Goal: Information Seeking & Learning: Check status

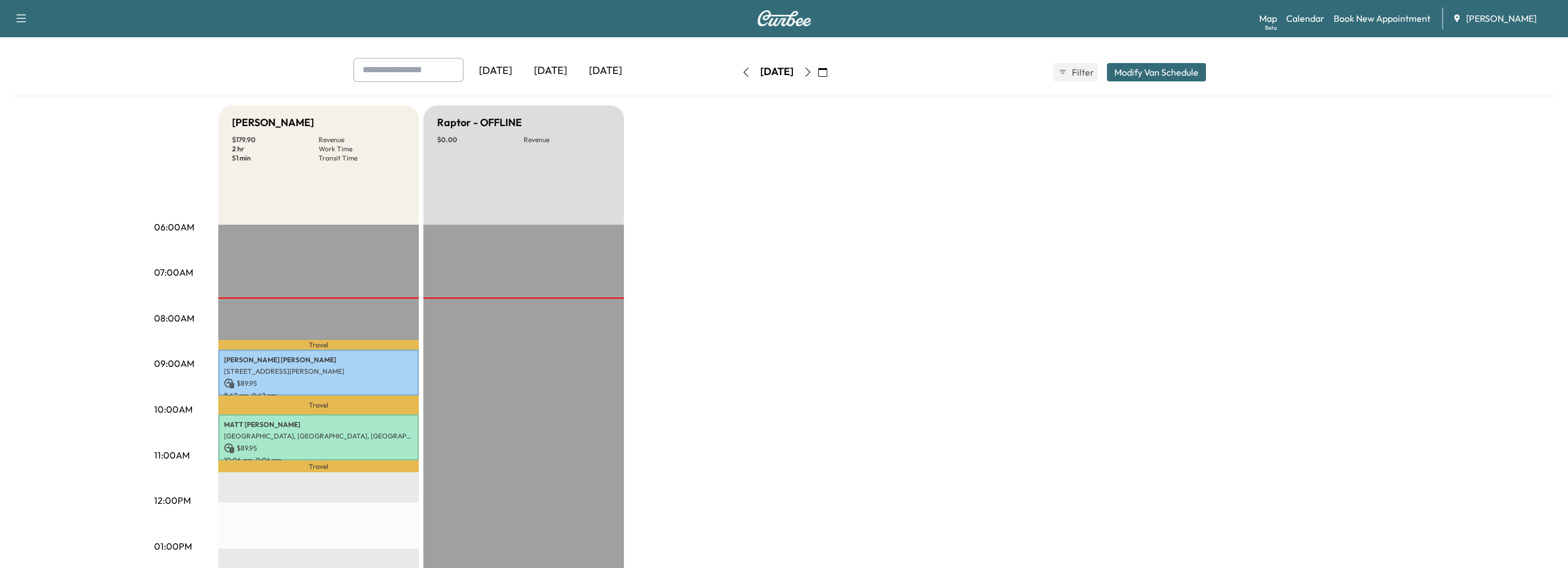
scroll to position [114, 0]
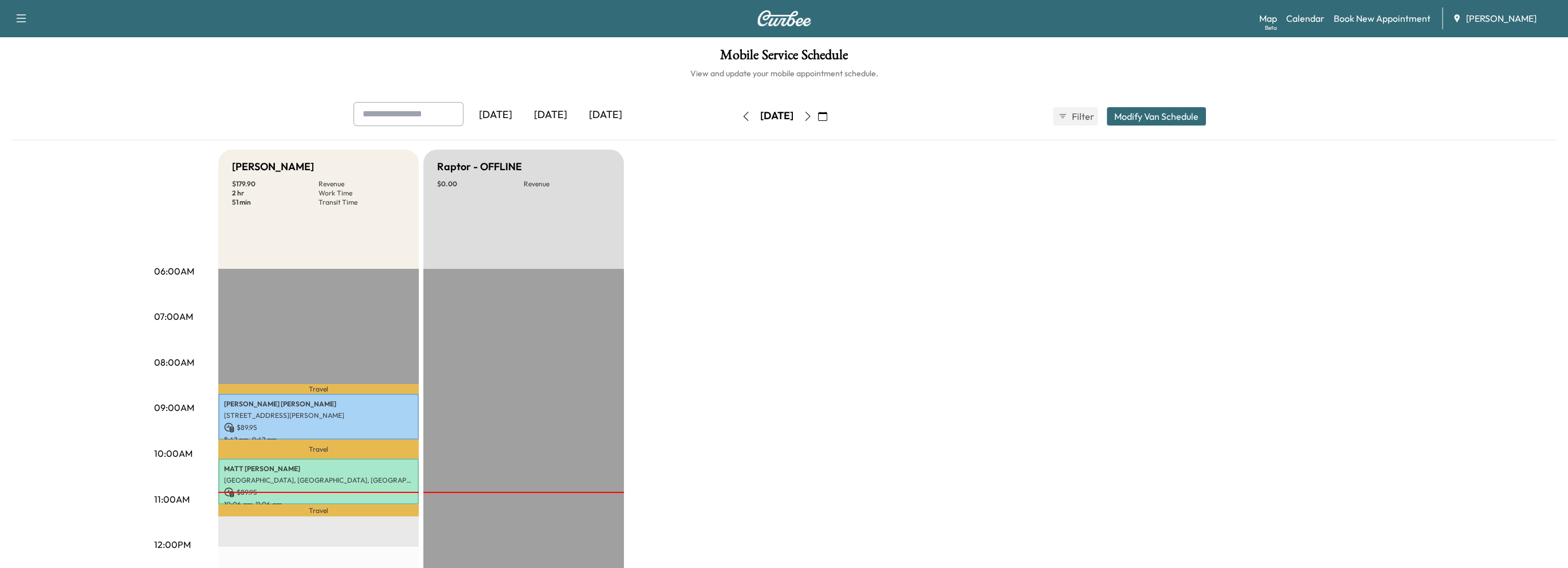
click at [810, 112] on icon "button" at bounding box center [807, 116] width 5 height 9
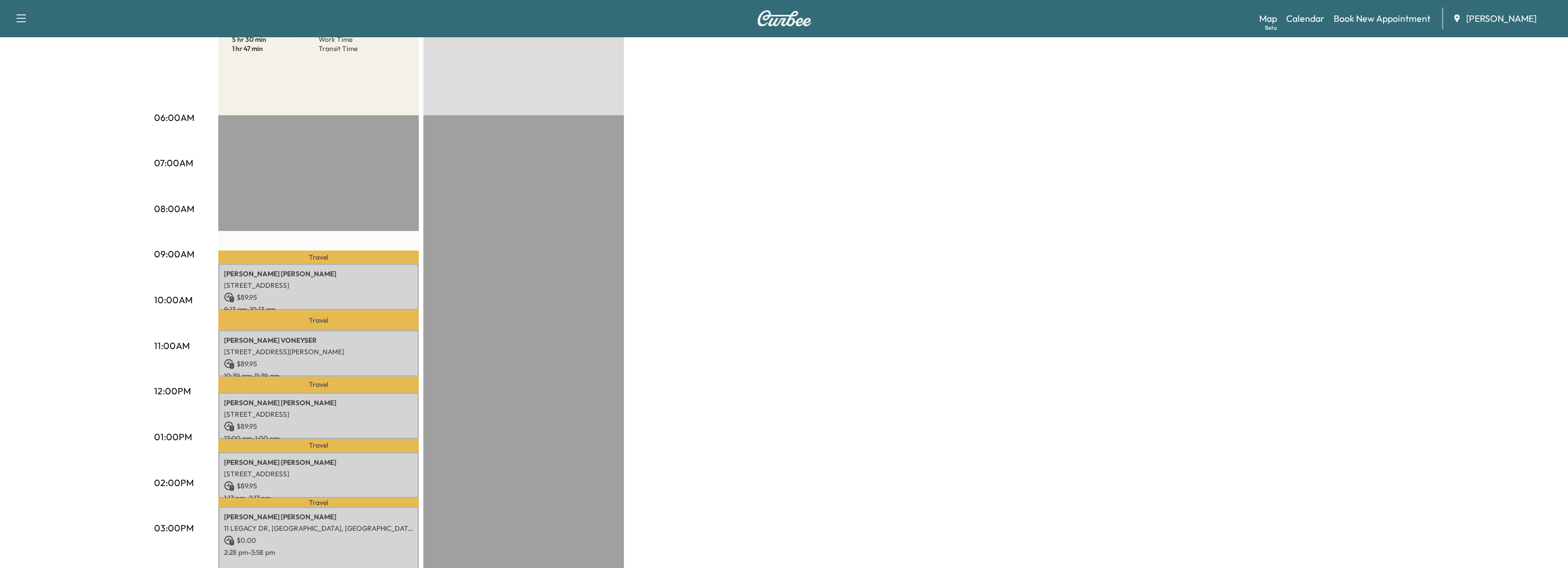
scroll to position [172, 0]
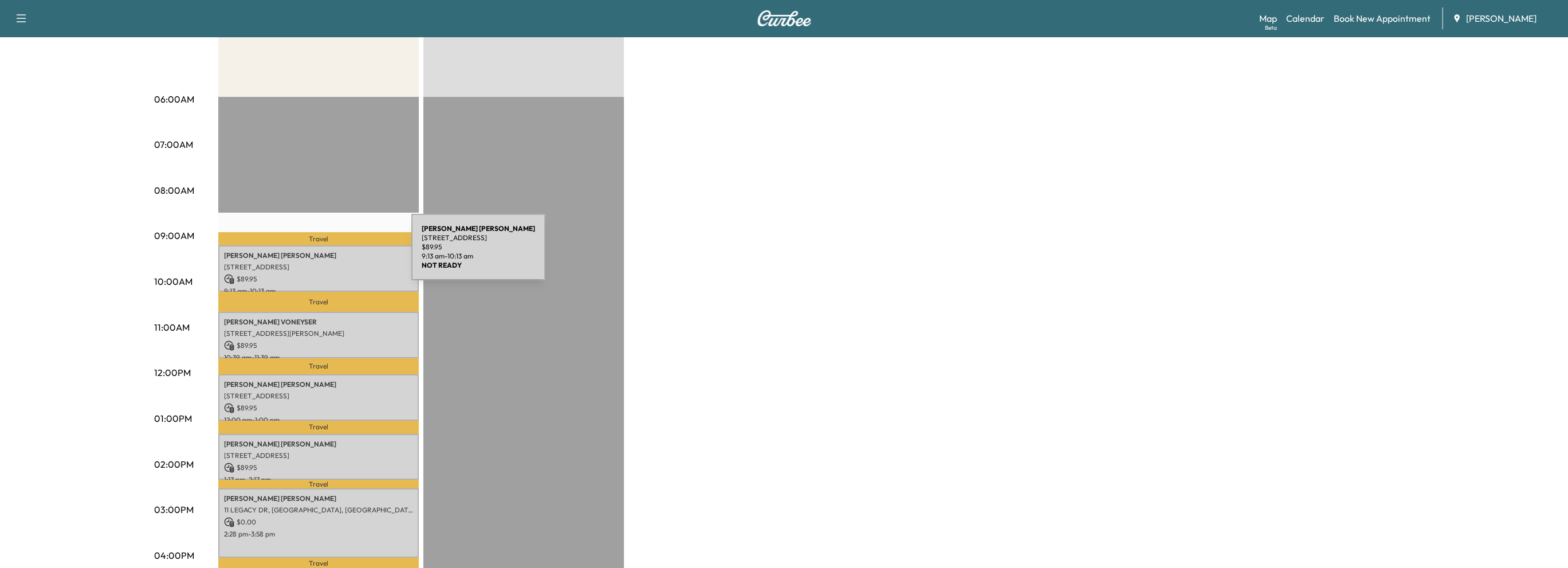
click at [326, 254] on p "ROBERT J BUFFINGTON" at bounding box center [318, 255] width 189 height 9
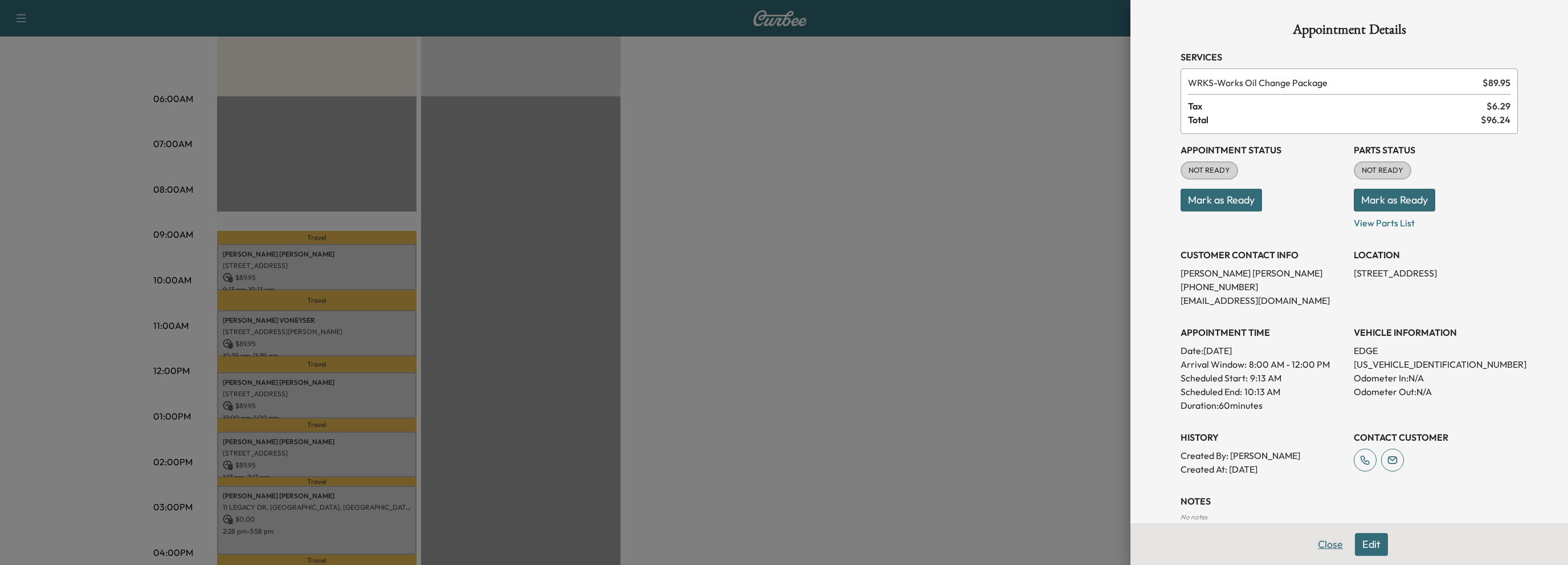
click at [1332, 542] on button "Close" at bounding box center [1331, 544] width 40 height 23
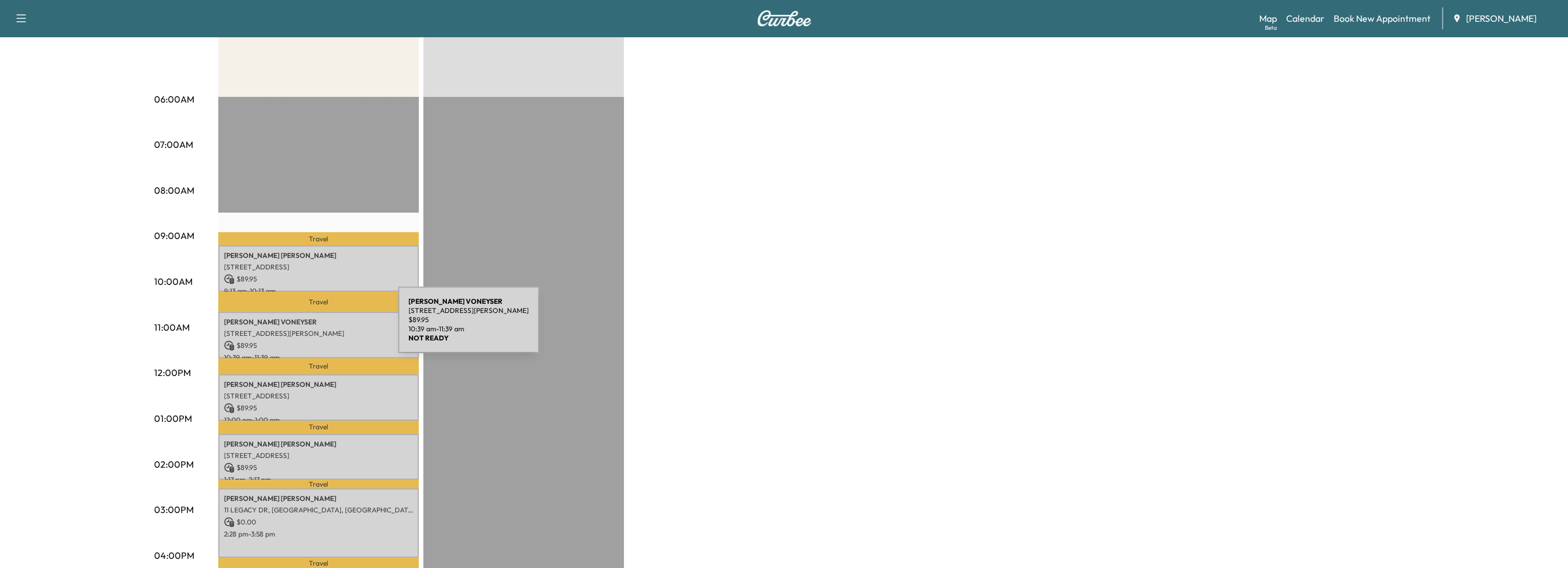
click at [312, 329] on p "140 Franklin Pl NE, Atlanta, GA 30342, USA" at bounding box center [318, 333] width 189 height 9
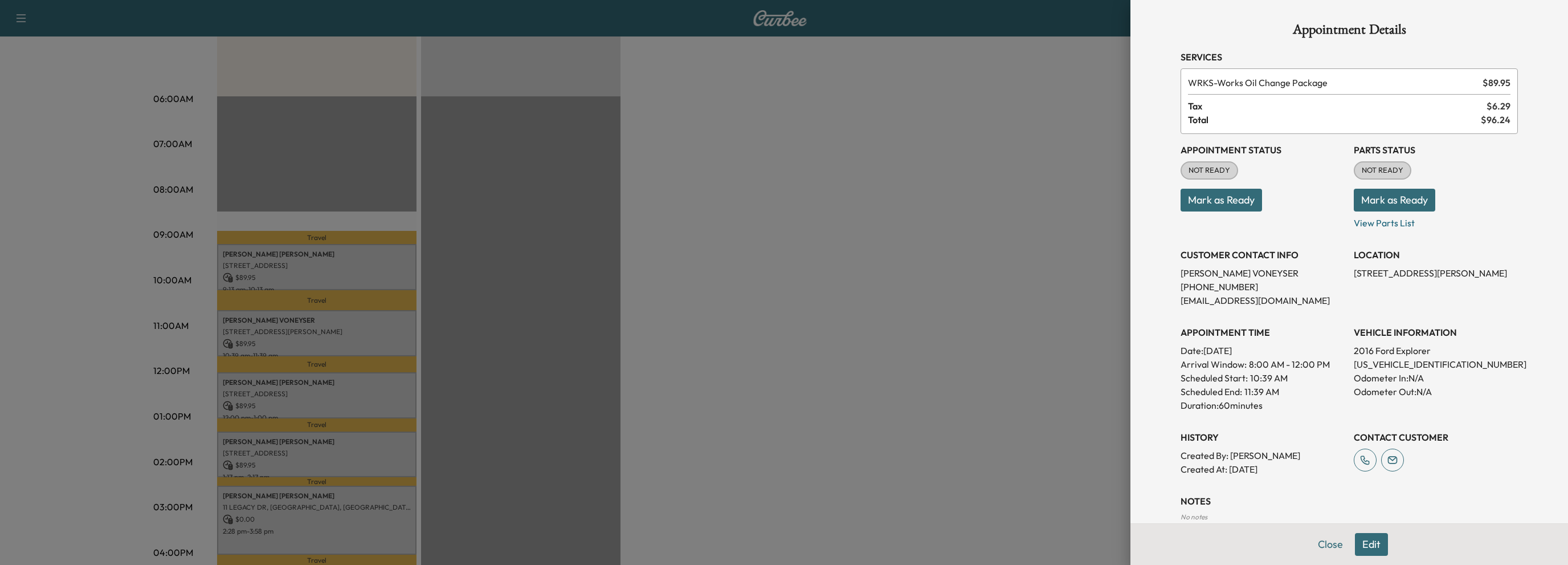
drag, startPoint x: 1317, startPoint y: 548, endPoint x: 1179, endPoint y: 493, distance: 148.6
click at [1317, 548] on button "Close" at bounding box center [1331, 544] width 40 height 23
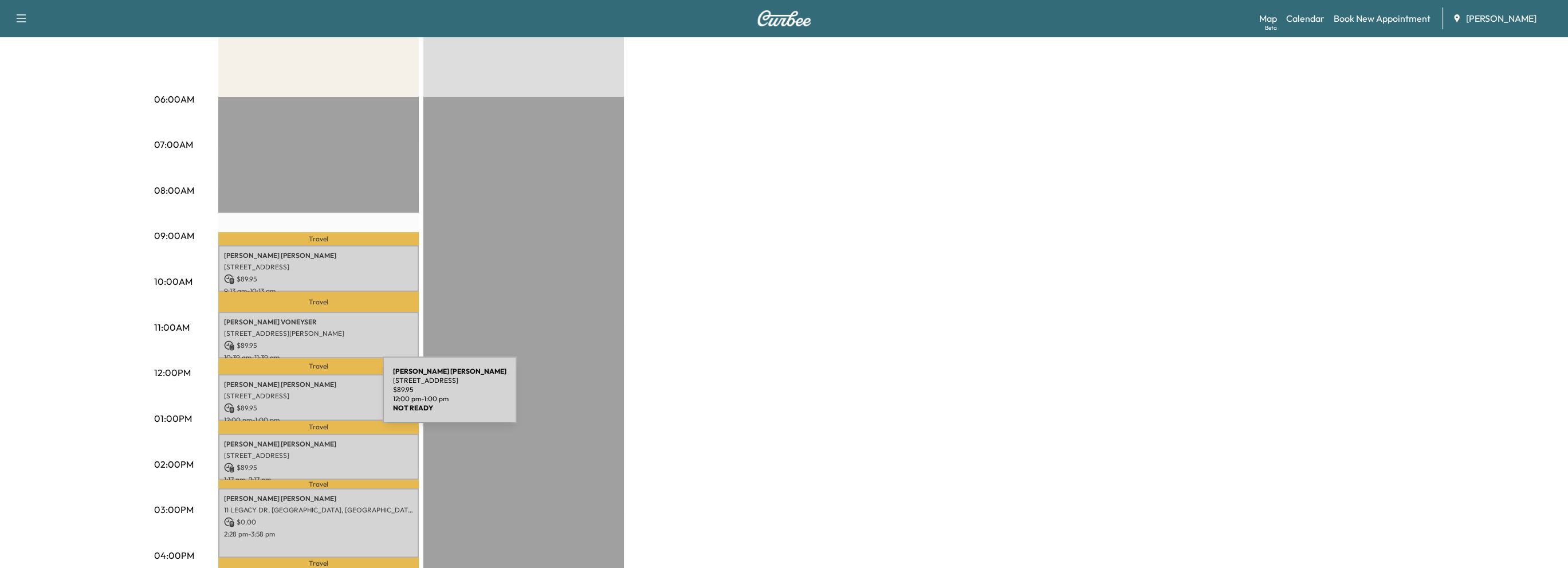
click at [297, 397] on div "LISA THORNER 4212 COVE CT NE, MARIETTA, GA, USA $ 89.95 12:00 pm - 1:00 pm" at bounding box center [319, 397] width 201 height 47
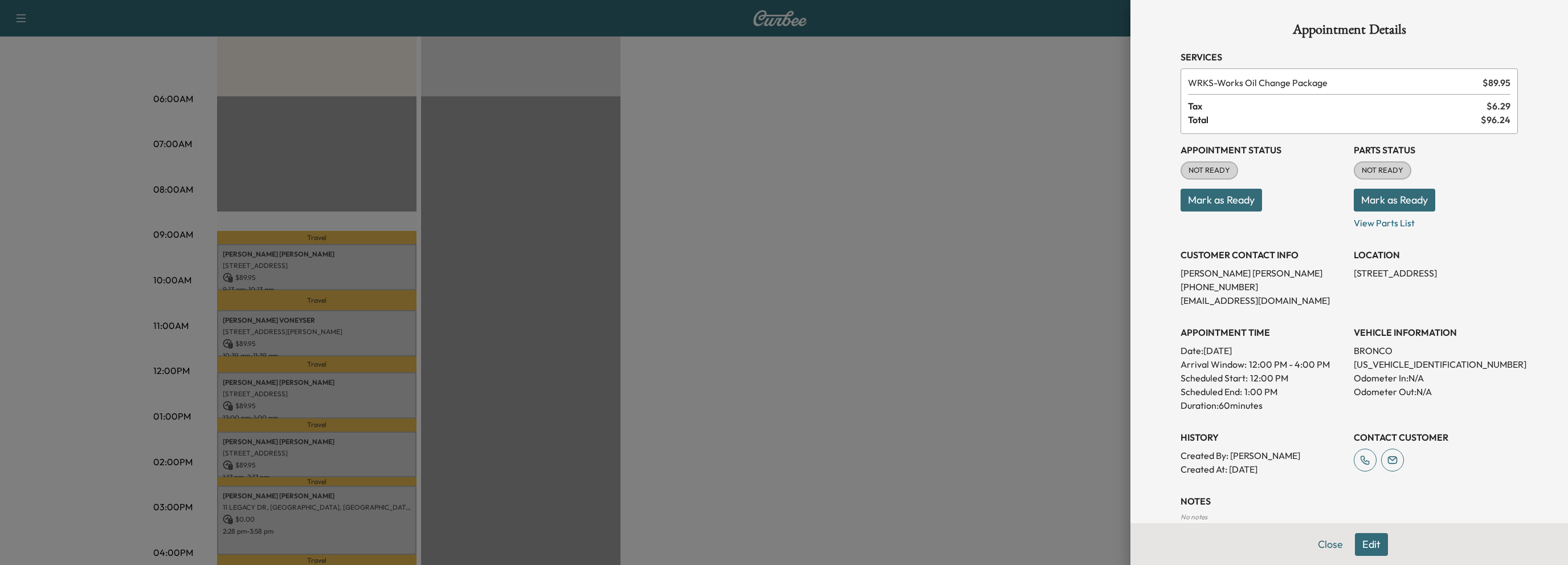
drag, startPoint x: 1323, startPoint y: 541, endPoint x: 1180, endPoint y: 483, distance: 154.3
click at [1323, 541] on button "Close" at bounding box center [1331, 544] width 40 height 23
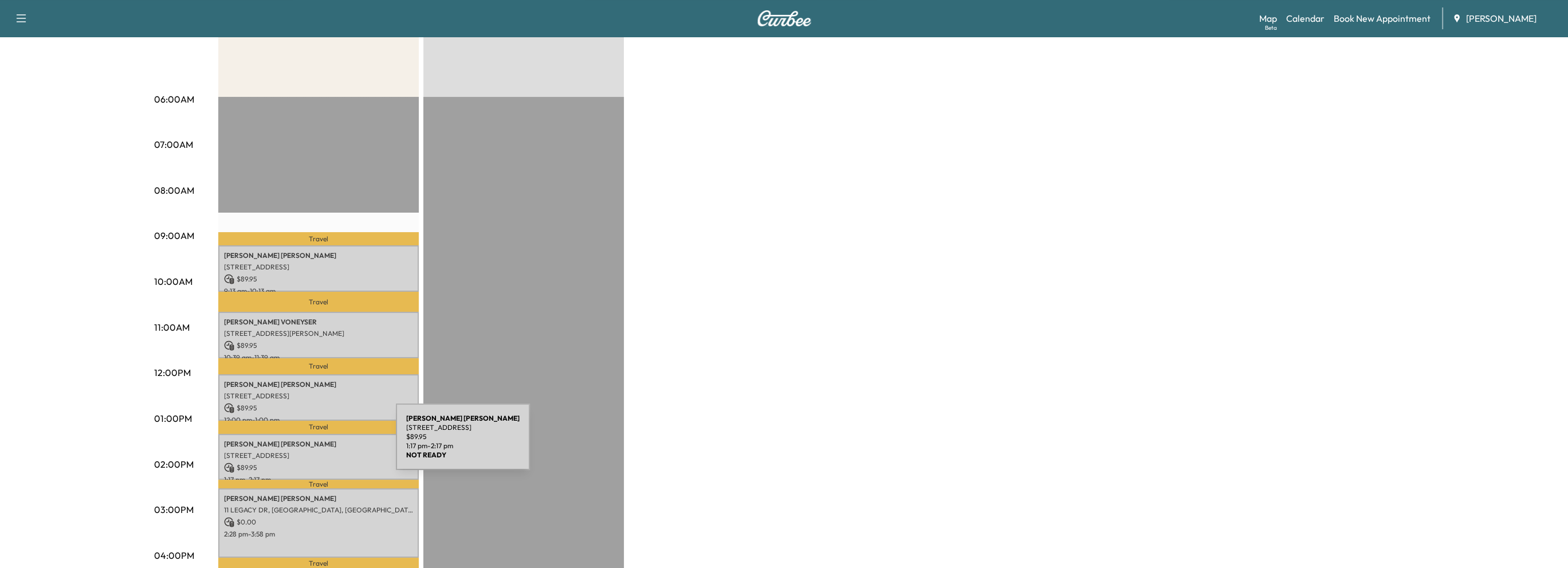
click at [310, 443] on p "JASON JEWETT" at bounding box center [318, 444] width 189 height 9
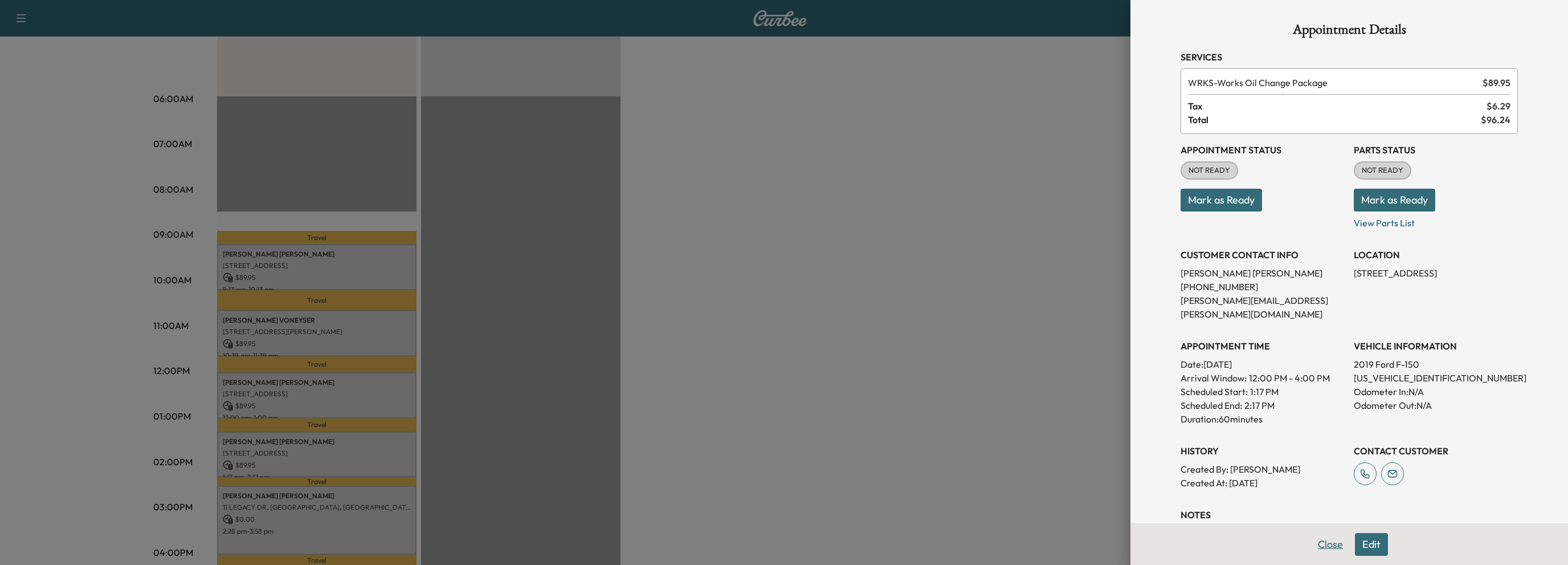
click at [1320, 543] on button "Close" at bounding box center [1331, 544] width 40 height 23
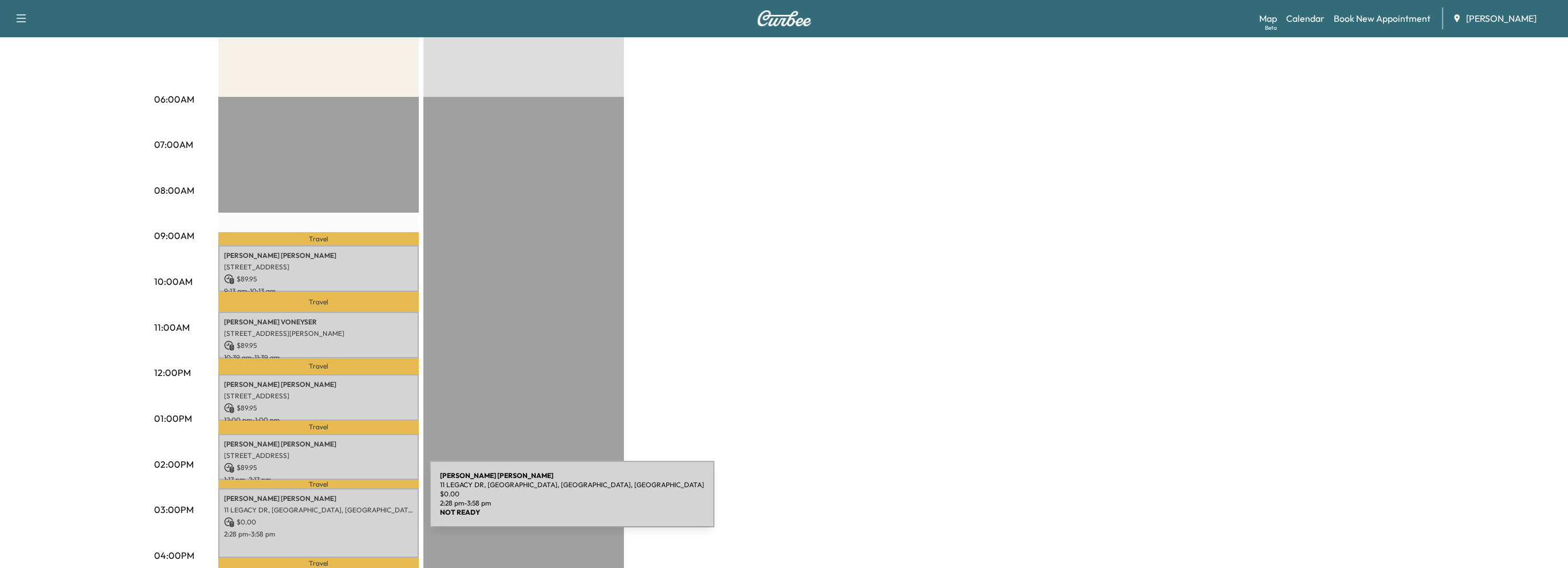
click at [338, 507] on p "11 LEGACY DR, ROSWELL, GA, USA" at bounding box center [318, 510] width 189 height 9
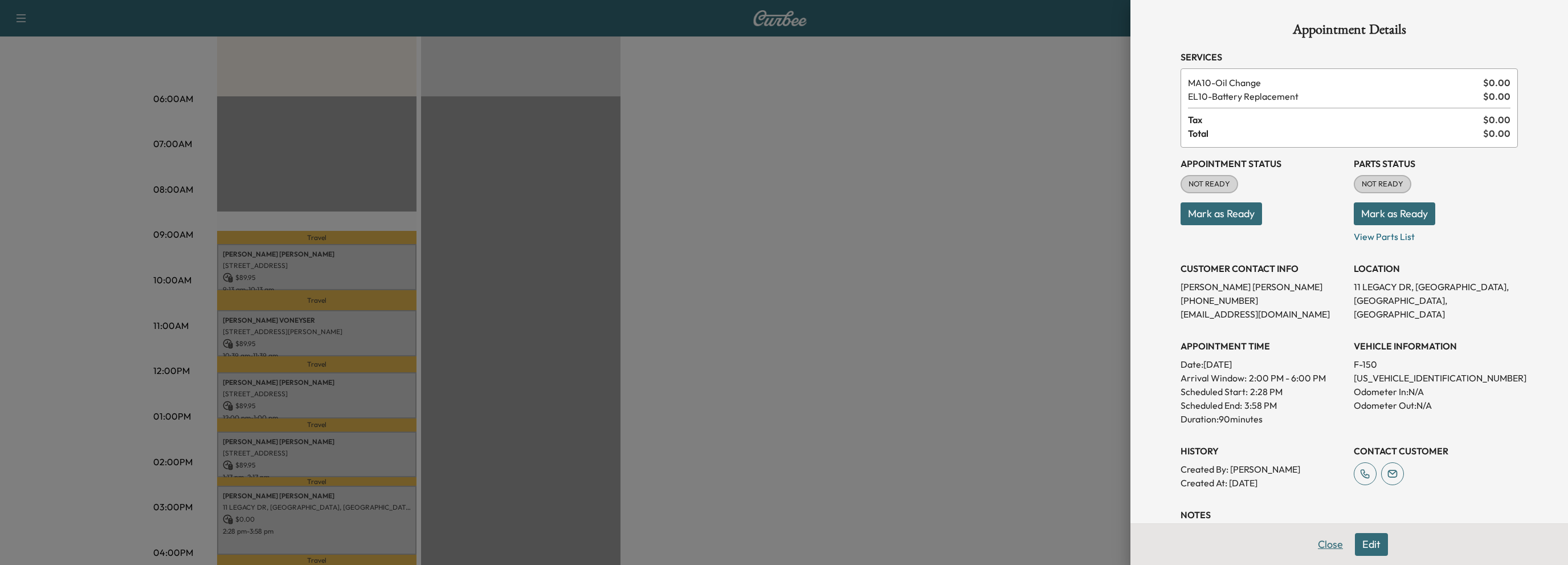
click at [1322, 546] on button "Close" at bounding box center [1331, 544] width 40 height 23
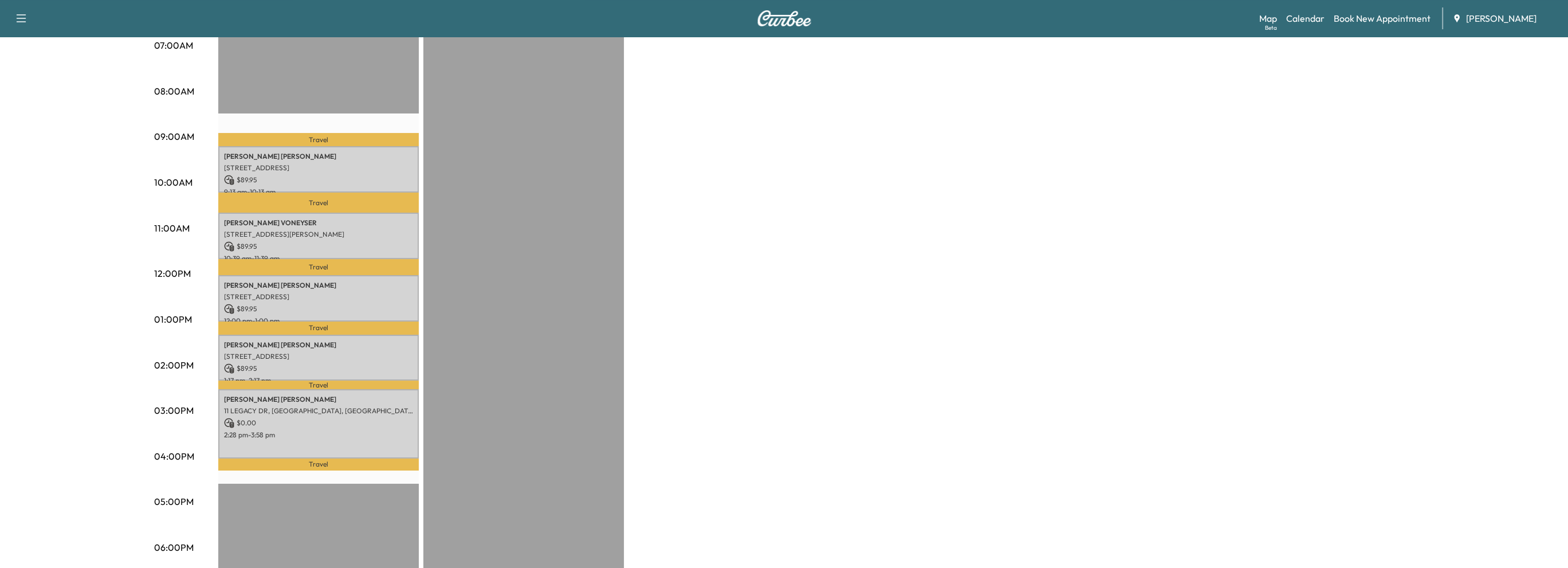
scroll to position [286, 0]
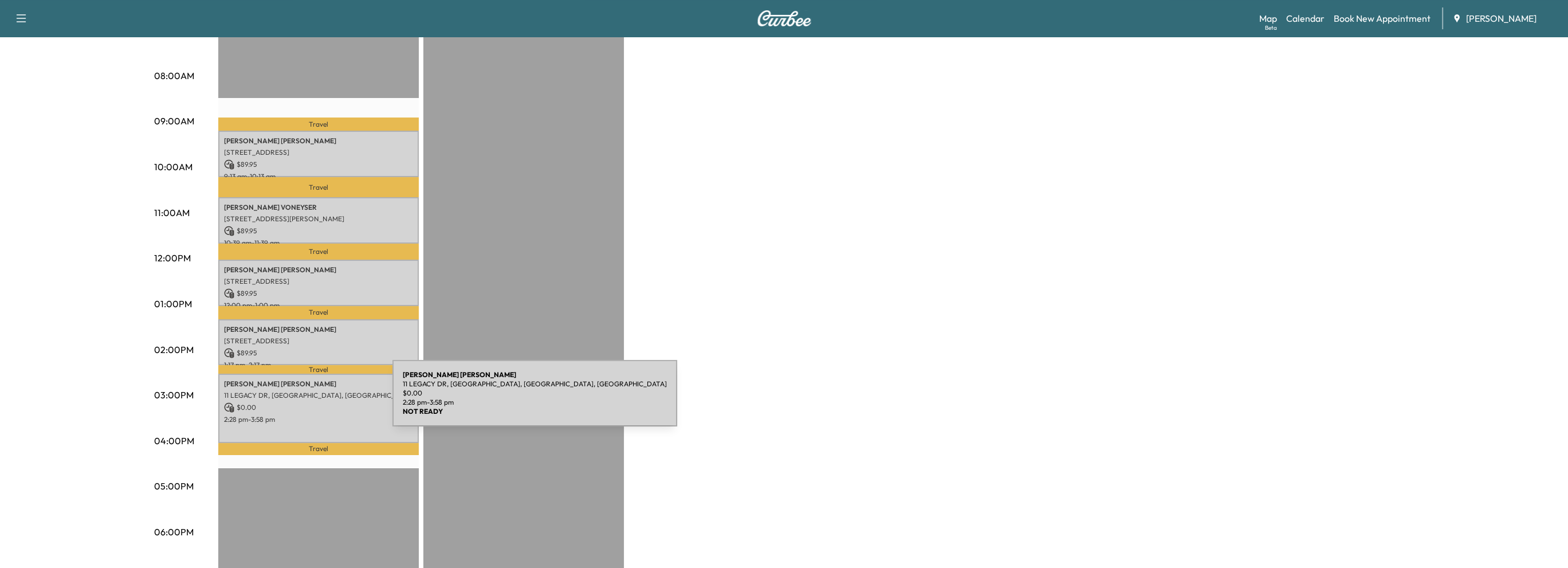
click at [307, 402] on p "$ 0.00" at bounding box center [318, 407] width 189 height 10
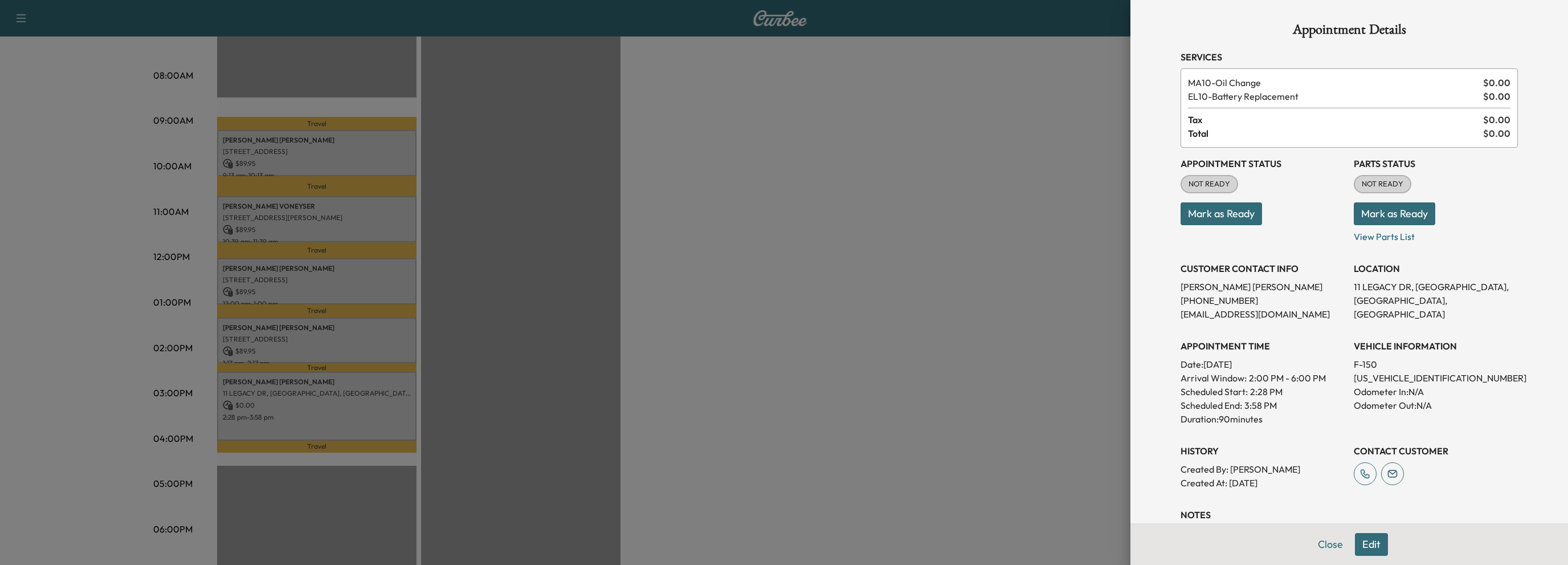
click at [295, 147] on div at bounding box center [784, 282] width 1568 height 565
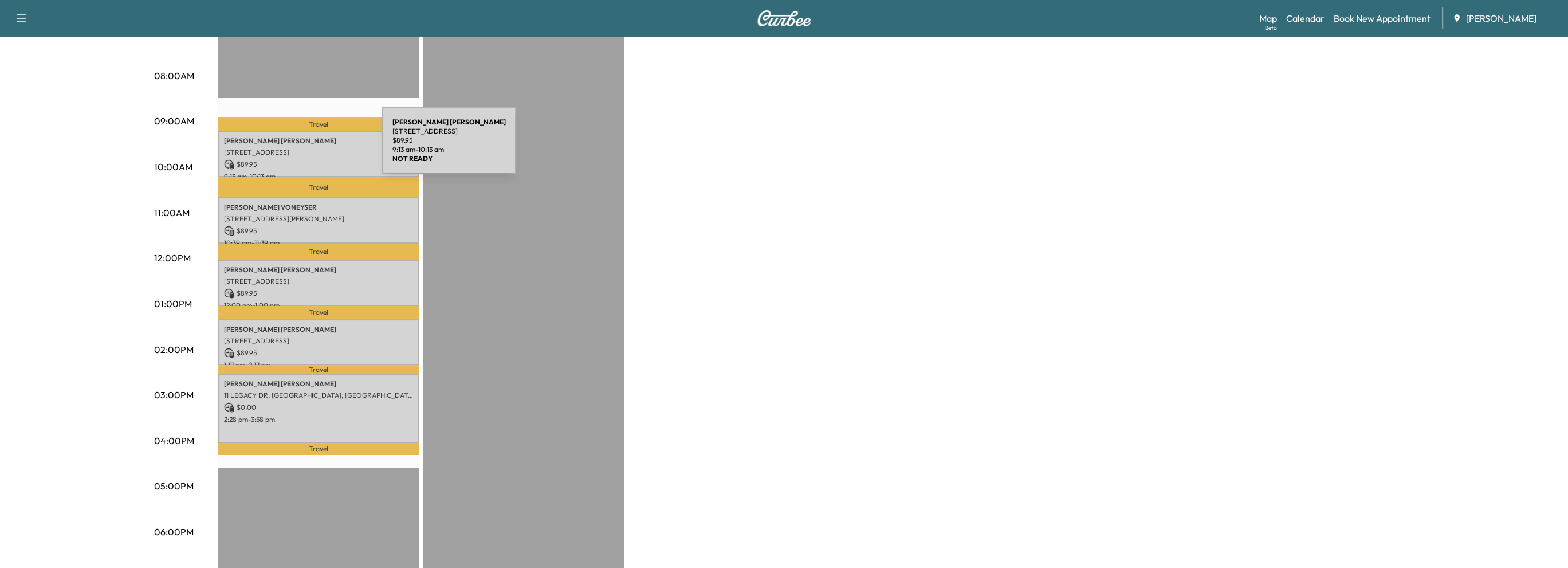
click at [296, 148] on p "325 ELBE DRIVE, ALPHARETTA, GA, USA" at bounding box center [318, 152] width 189 height 9
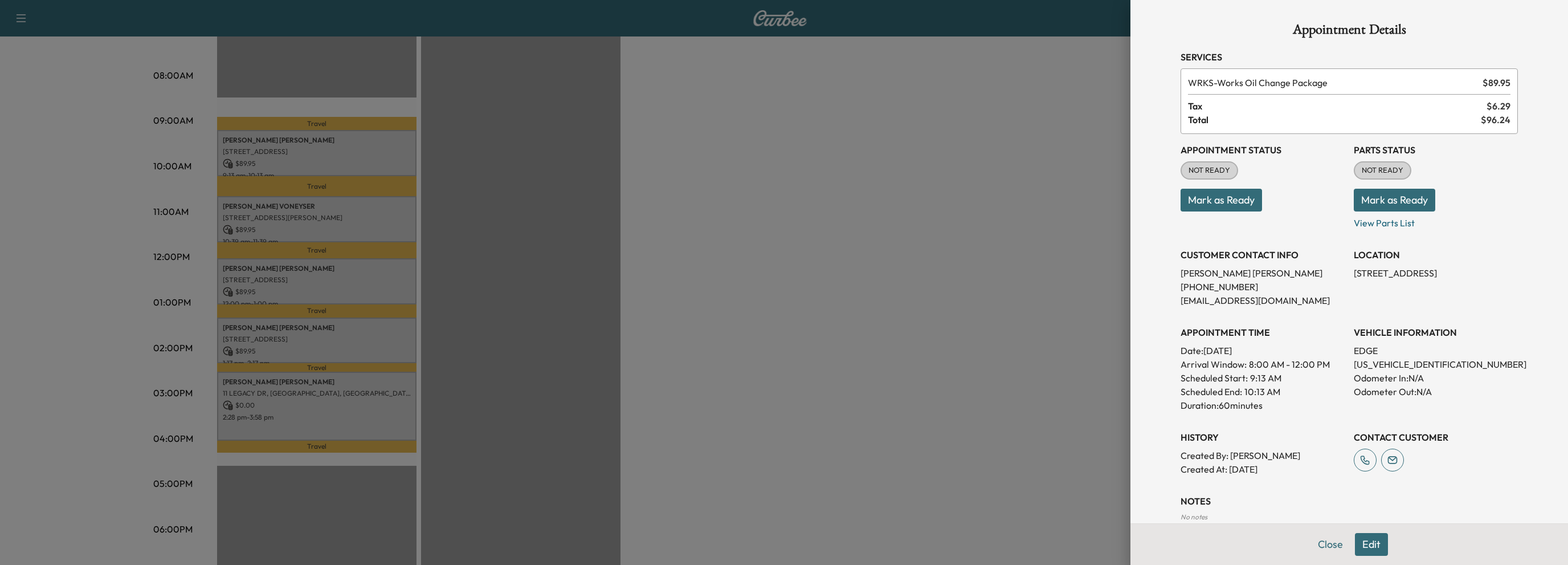
click at [296, 203] on div at bounding box center [784, 282] width 1568 height 565
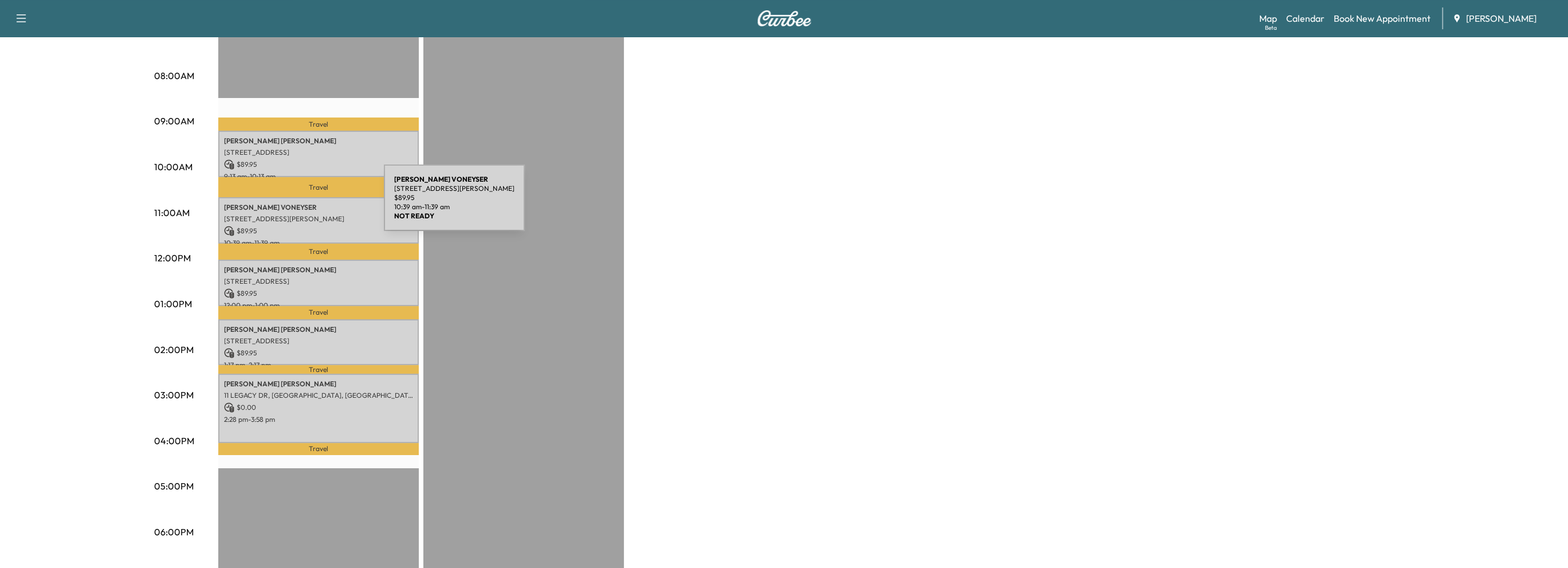
click at [298, 206] on p "MICHAEL VONEYSER" at bounding box center [318, 207] width 189 height 9
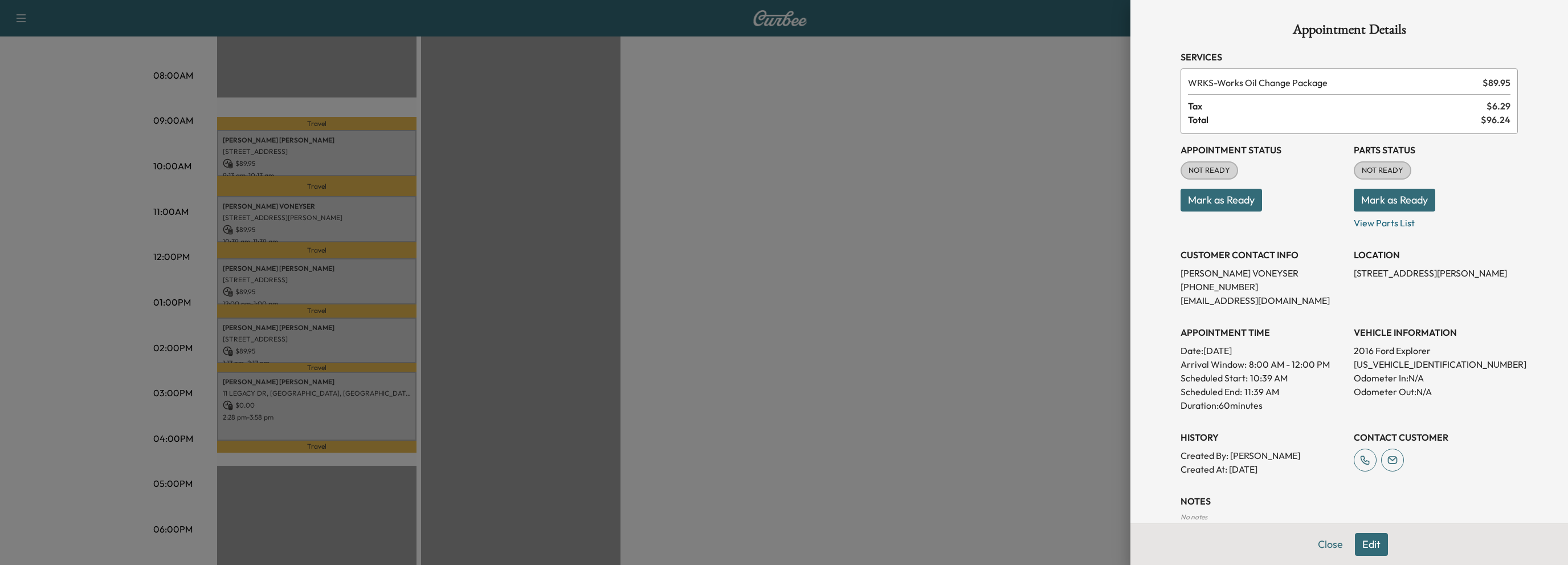
click at [287, 264] on div at bounding box center [784, 282] width 1568 height 565
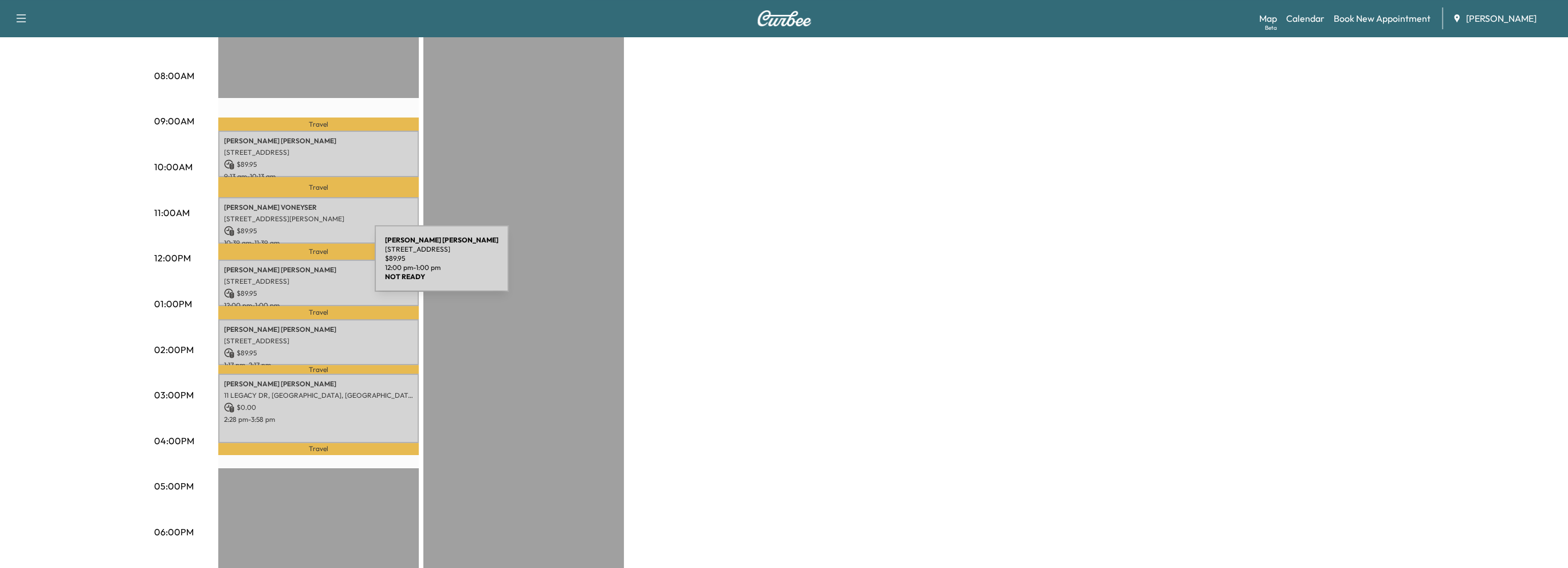
click at [289, 265] on p "LISA THORNER" at bounding box center [318, 269] width 189 height 9
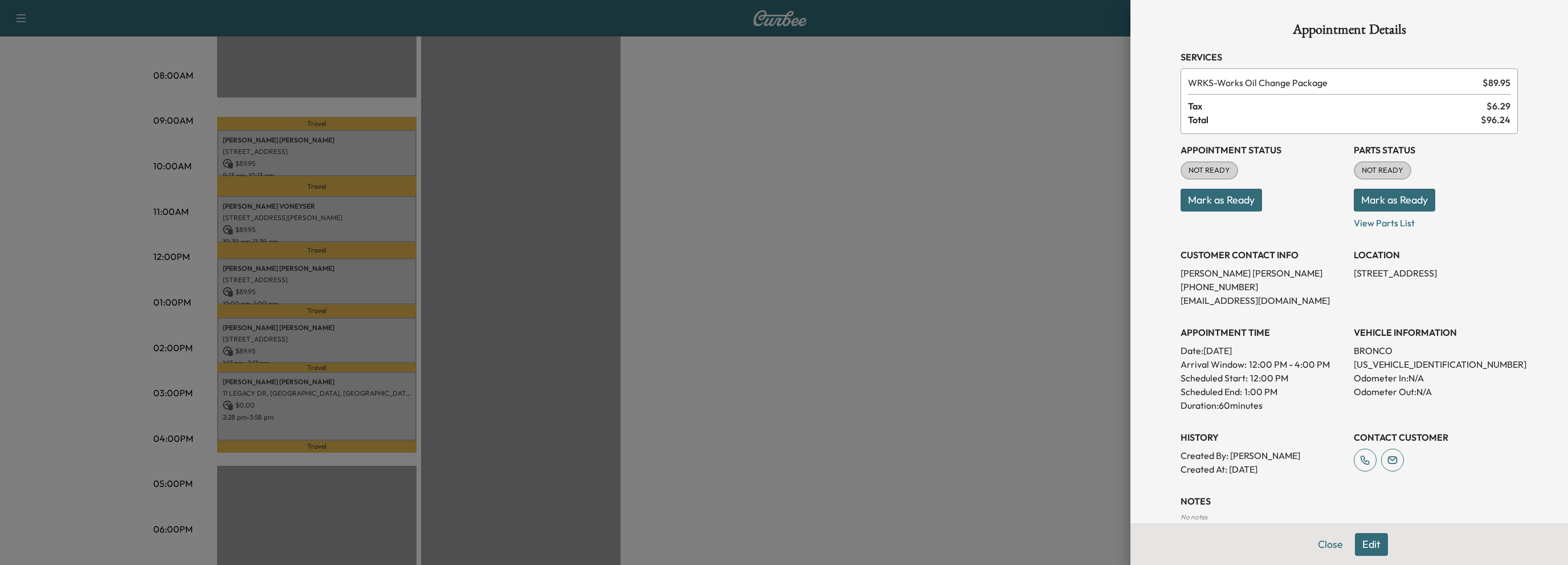
click at [298, 335] on div at bounding box center [784, 282] width 1568 height 565
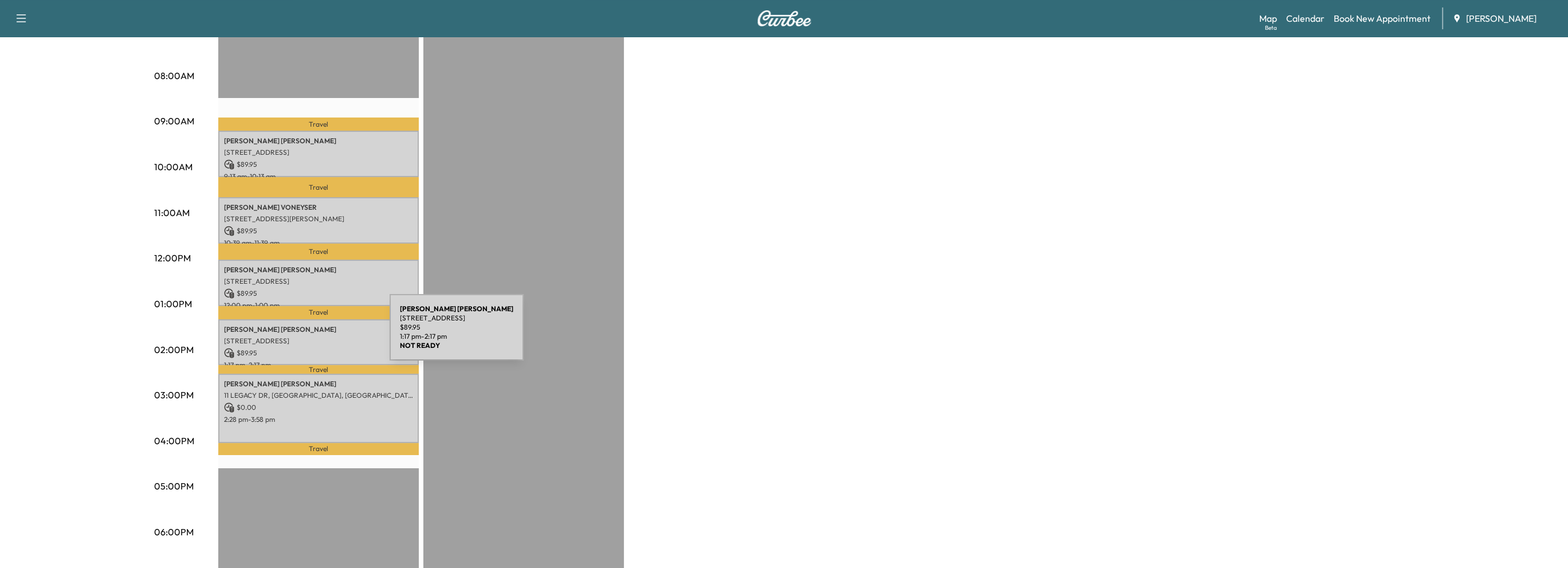
click at [304, 336] on p "8610 Roswell Rd, Atlanta, GA 30350, USA" at bounding box center [318, 340] width 189 height 9
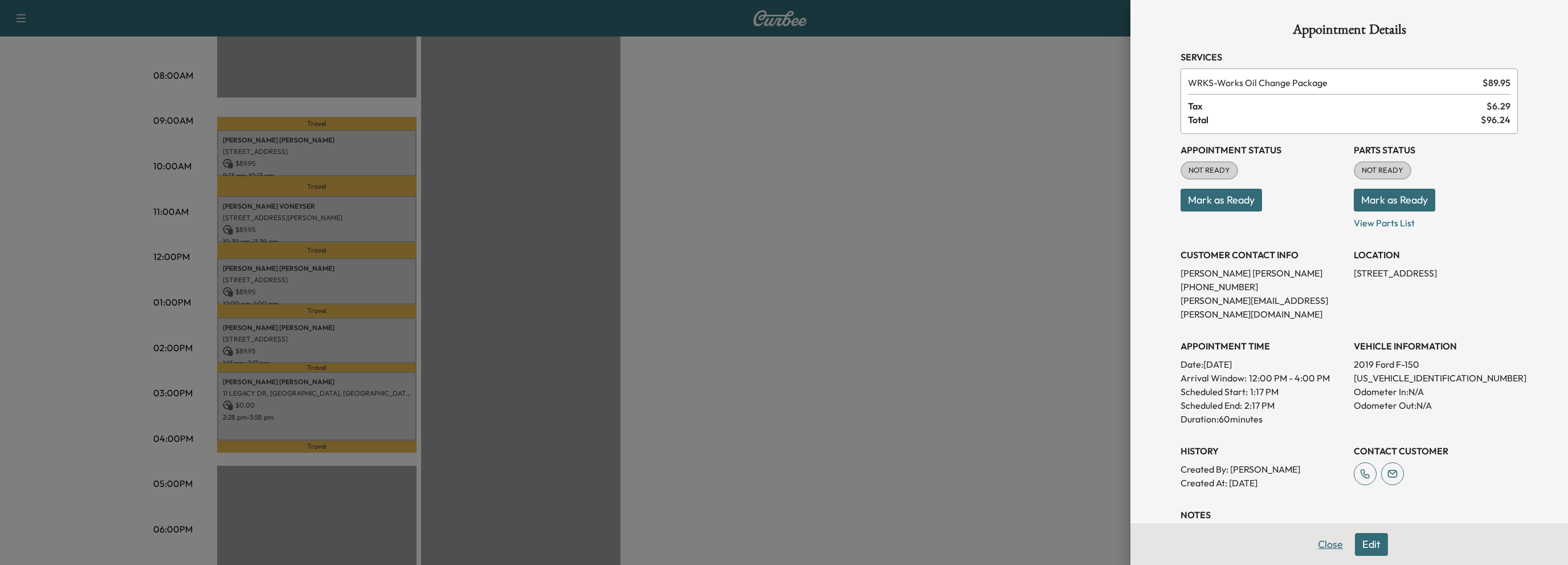
click at [1322, 544] on button "Close" at bounding box center [1331, 544] width 40 height 23
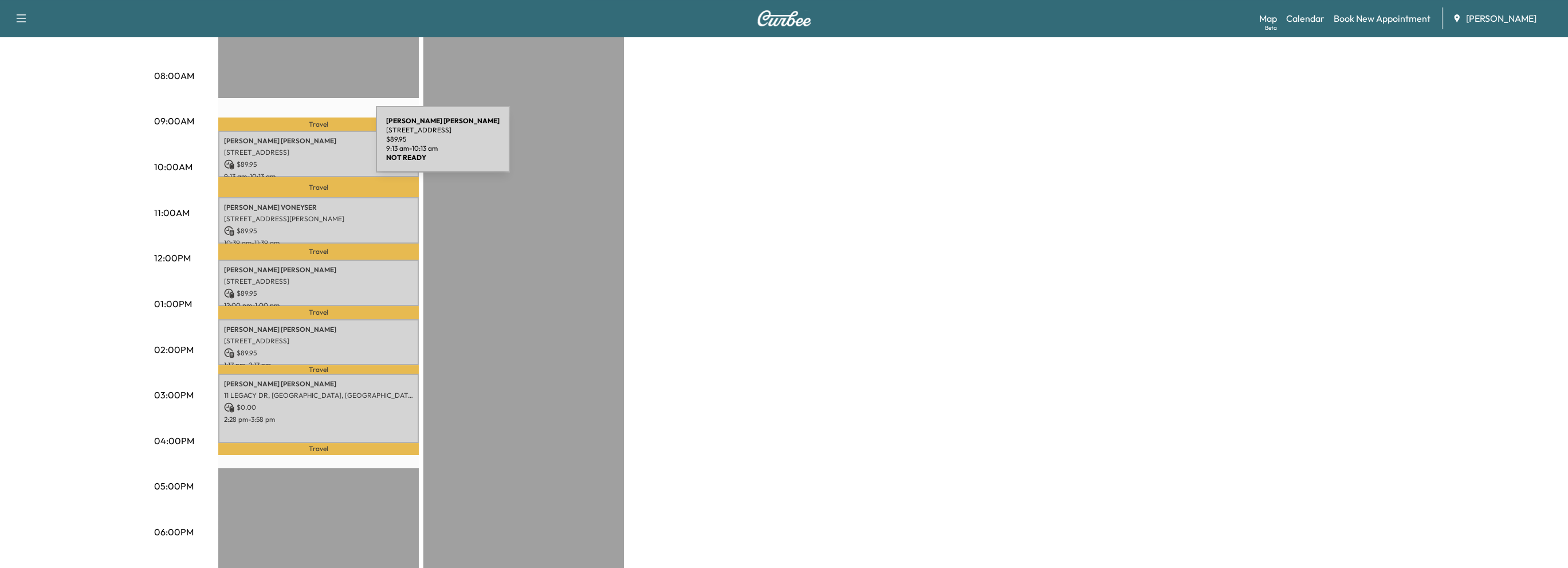
click at [290, 148] on p "325 ELBE DRIVE, ALPHARETTA, GA, USA" at bounding box center [318, 152] width 189 height 9
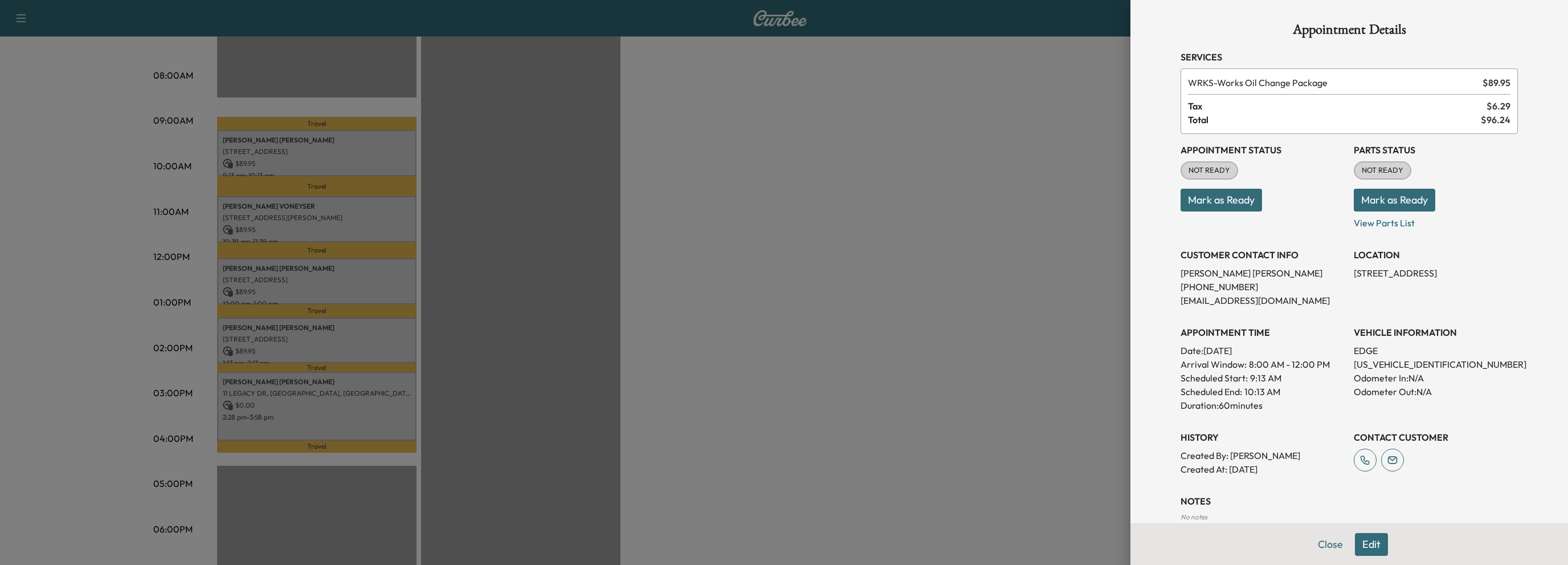
scroll to position [66, 0]
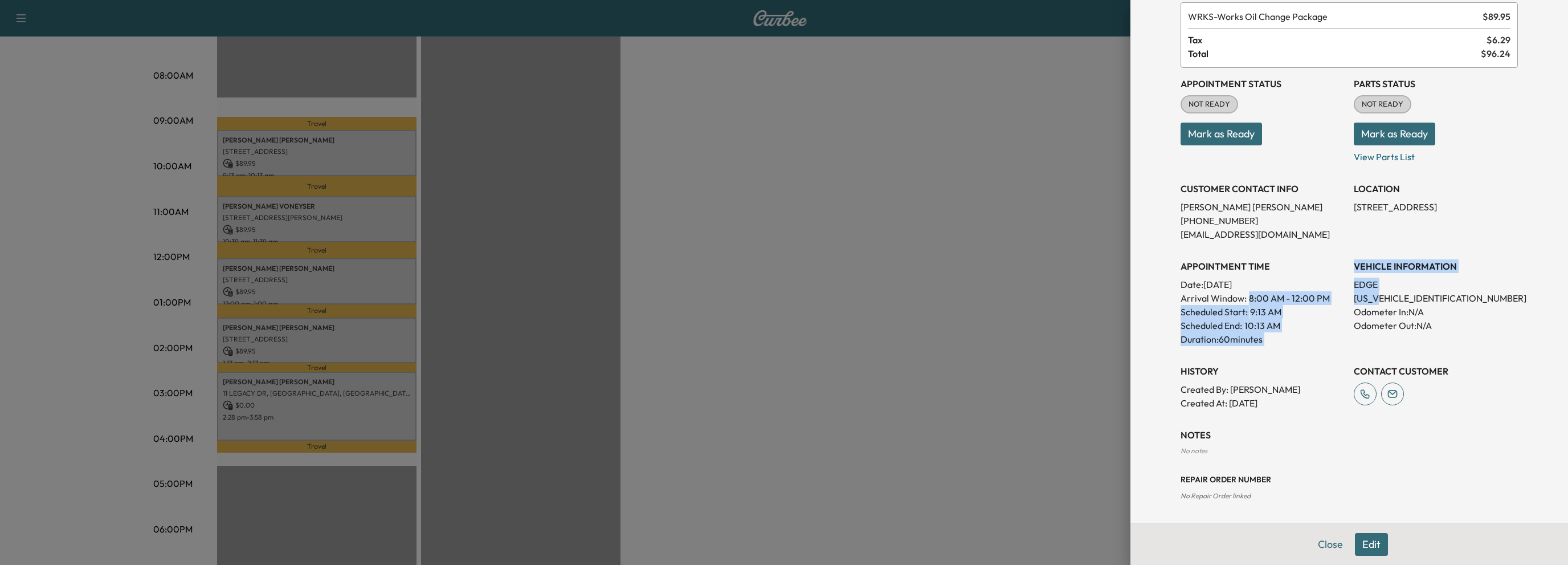
drag, startPoint x: 1340, startPoint y: 297, endPoint x: 1409, endPoint y: 298, distance: 69.0
click at [1382, 300] on div "Appointment Status NOT READY Mark as Ready Parts Status NOT READY Mark as Ready…" at bounding box center [1349, 239] width 337 height 342
click at [1439, 298] on p "2FMPK4AP1HBB40530" at bounding box center [1436, 298] width 164 height 13
drag, startPoint x: 1439, startPoint y: 298, endPoint x: 1387, endPoint y: 302, distance: 52.2
click at [1387, 302] on p "2FMPK4AP1HBB40530" at bounding box center [1436, 298] width 164 height 13
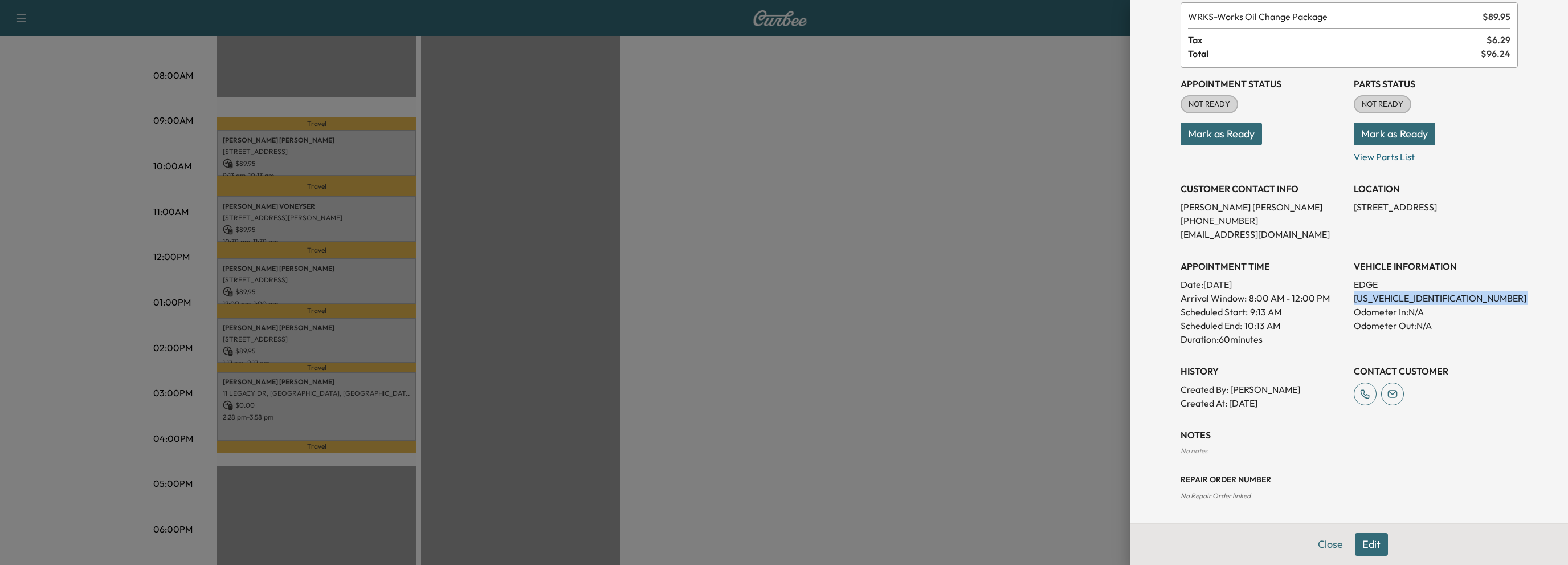
copy p "2FMPK4AP1HBB40530"
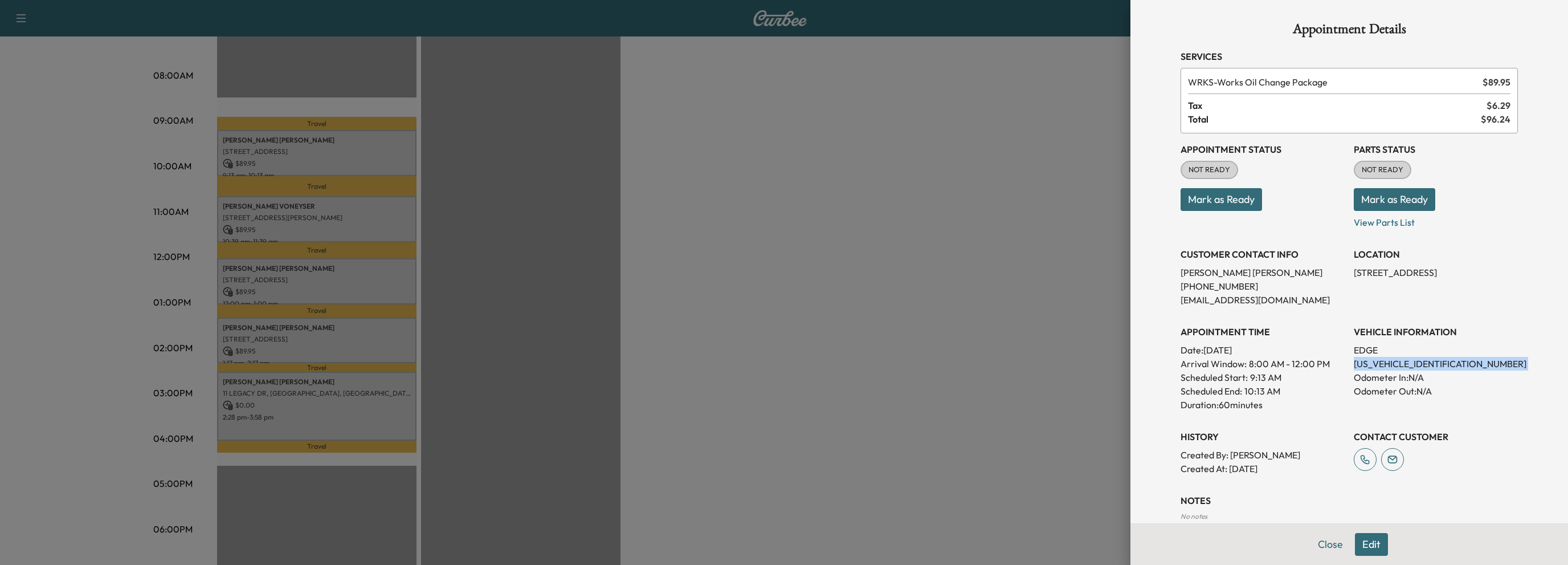
scroll to position [0, 0]
click at [1322, 544] on button "Close" at bounding box center [1331, 544] width 40 height 23
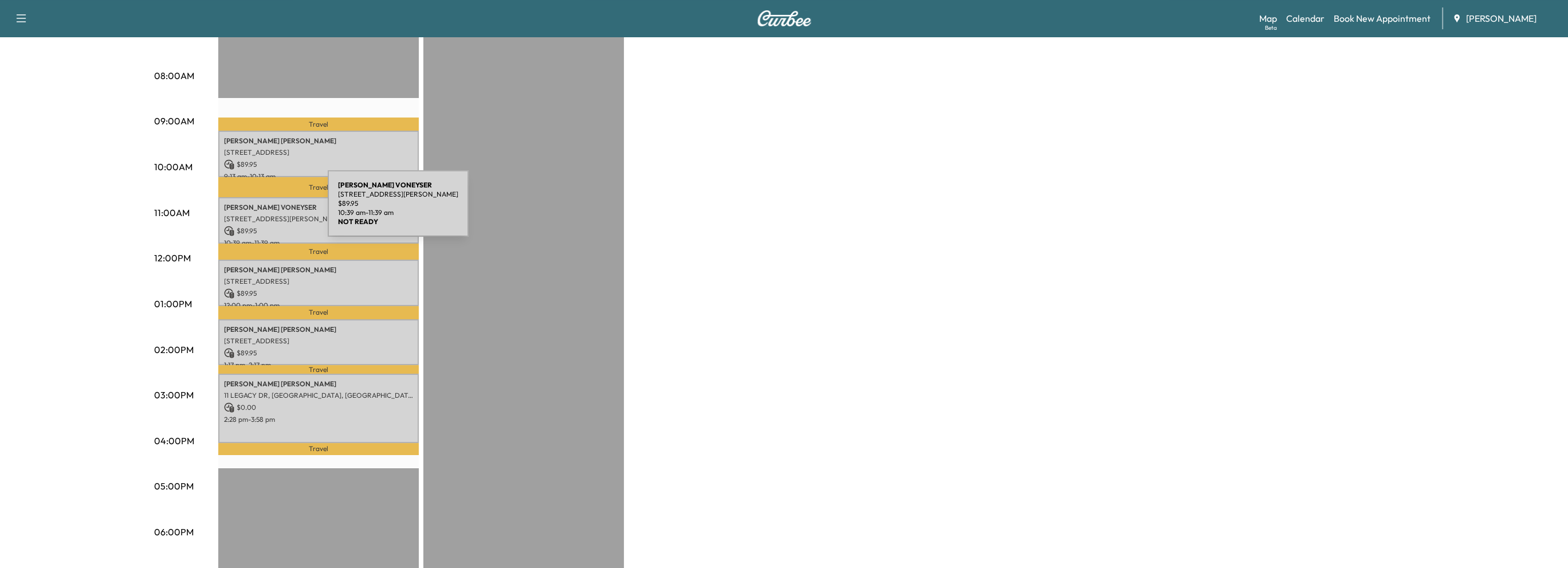
click at [242, 211] on div "MICHAEL VONEYSER 140 Franklin Pl NE, Atlanta, GA 30342, USA $ 89.95 10:39 am - …" at bounding box center [319, 220] width 201 height 47
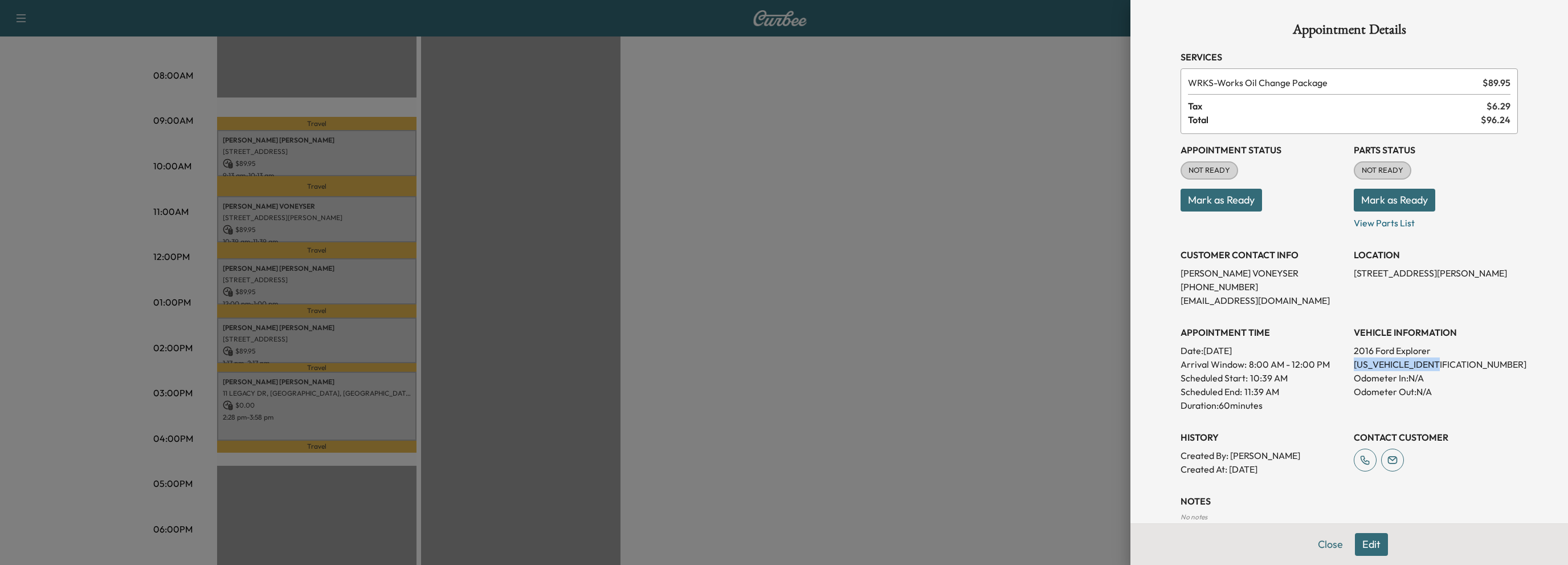
drag, startPoint x: 1342, startPoint y: 364, endPoint x: 1440, endPoint y: 368, distance: 98.1
click at [1440, 368] on div "Appointment Status NOT READY Mark as Ready Parts Status NOT READY Mark as Ready…" at bounding box center [1349, 305] width 337 height 342
copy p "1FM5K8HT7GGA55863"
click at [1315, 541] on button "Close" at bounding box center [1331, 544] width 40 height 23
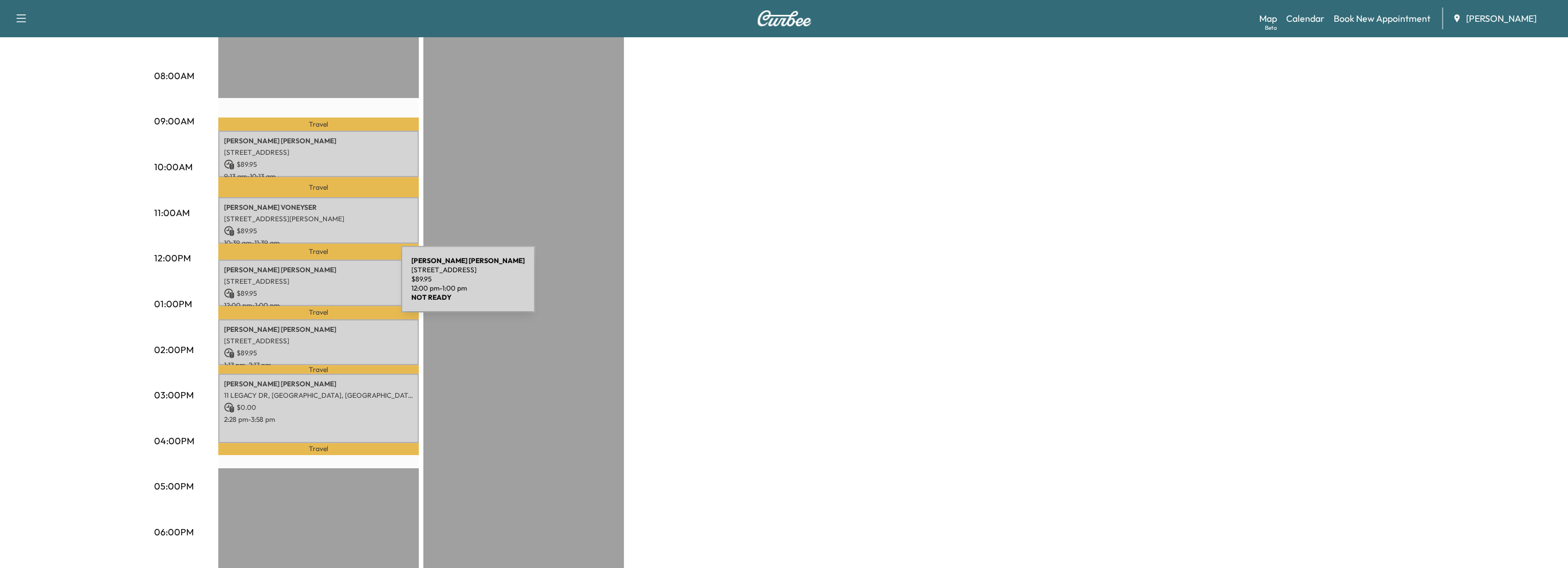
click at [306, 288] on p "$ 89.95" at bounding box center [318, 293] width 189 height 10
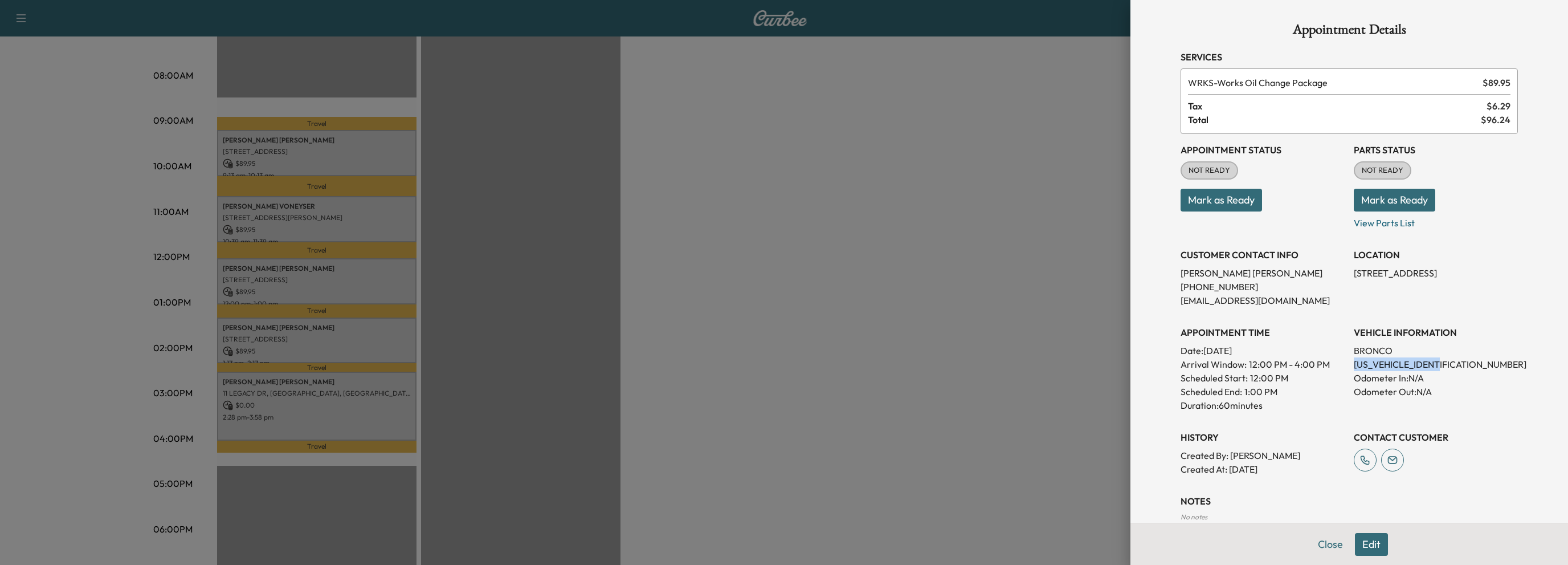
drag, startPoint x: 1343, startPoint y: 363, endPoint x: 1443, endPoint y: 367, distance: 100.1
click at [1443, 367] on div "Appointment Status NOT READY Mark as Ready Parts Status NOT READY Mark as Ready…" at bounding box center [1349, 305] width 337 height 342
copy p "1FMDE5BH2MLA83272"
click at [327, 339] on div at bounding box center [784, 282] width 1568 height 565
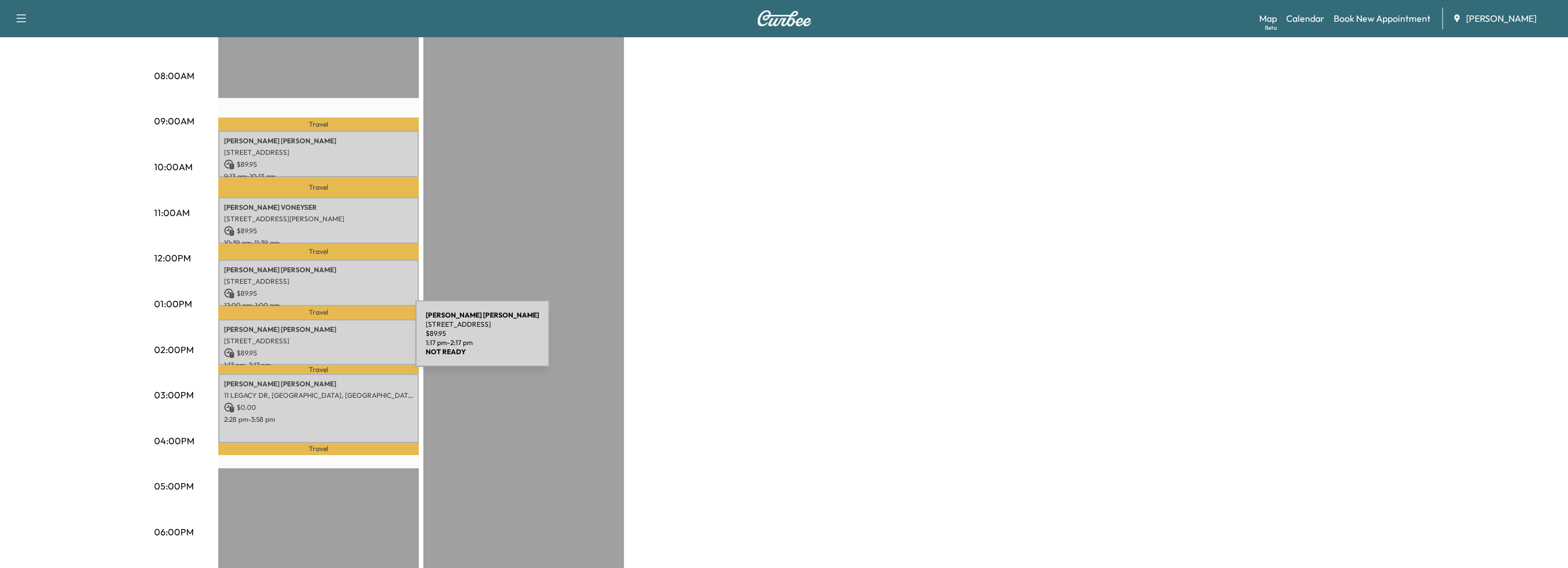
click at [329, 340] on p "8610 Roswell Rd, Atlanta, GA 30350, USA" at bounding box center [318, 340] width 189 height 9
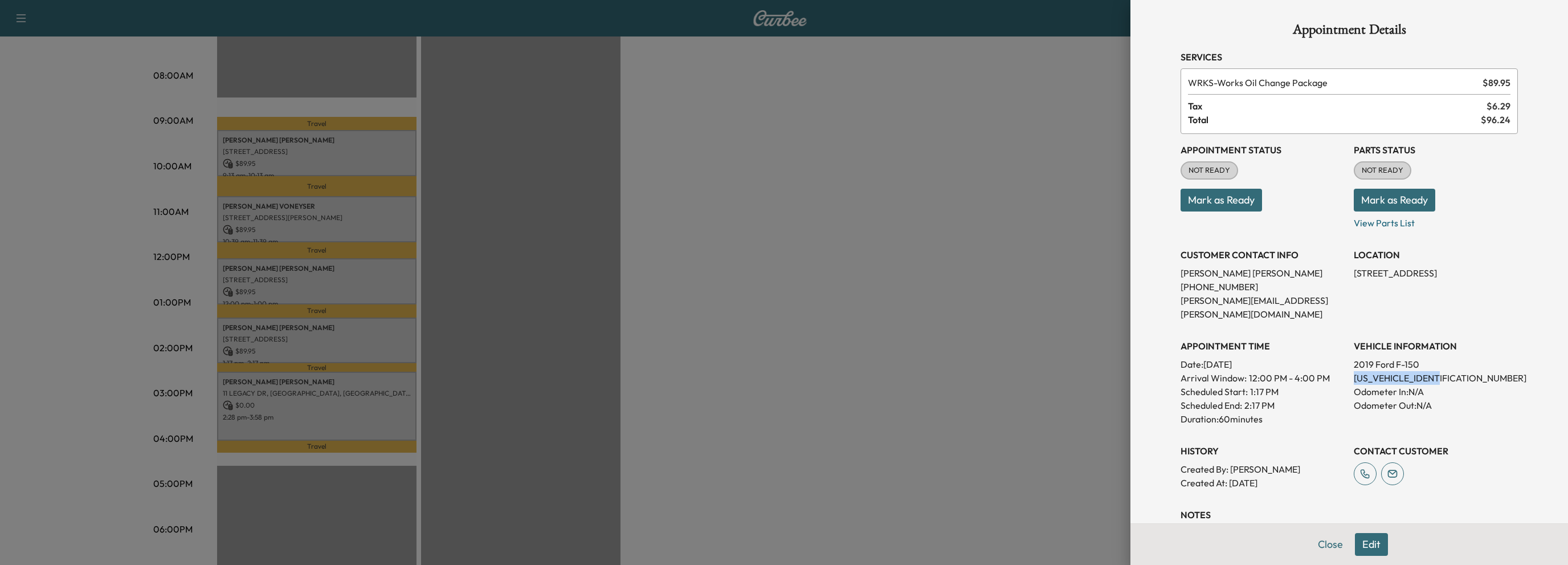
drag, startPoint x: 1342, startPoint y: 361, endPoint x: 1446, endPoint y: 369, distance: 104.3
click at [1446, 369] on div "Appointment Status NOT READY Mark as Ready Parts Status NOT READY Mark as Ready…" at bounding box center [1349, 312] width 337 height 356
copy p "1FTEW1EP4KFA58273"
click at [1317, 545] on button "Close" at bounding box center [1331, 544] width 40 height 23
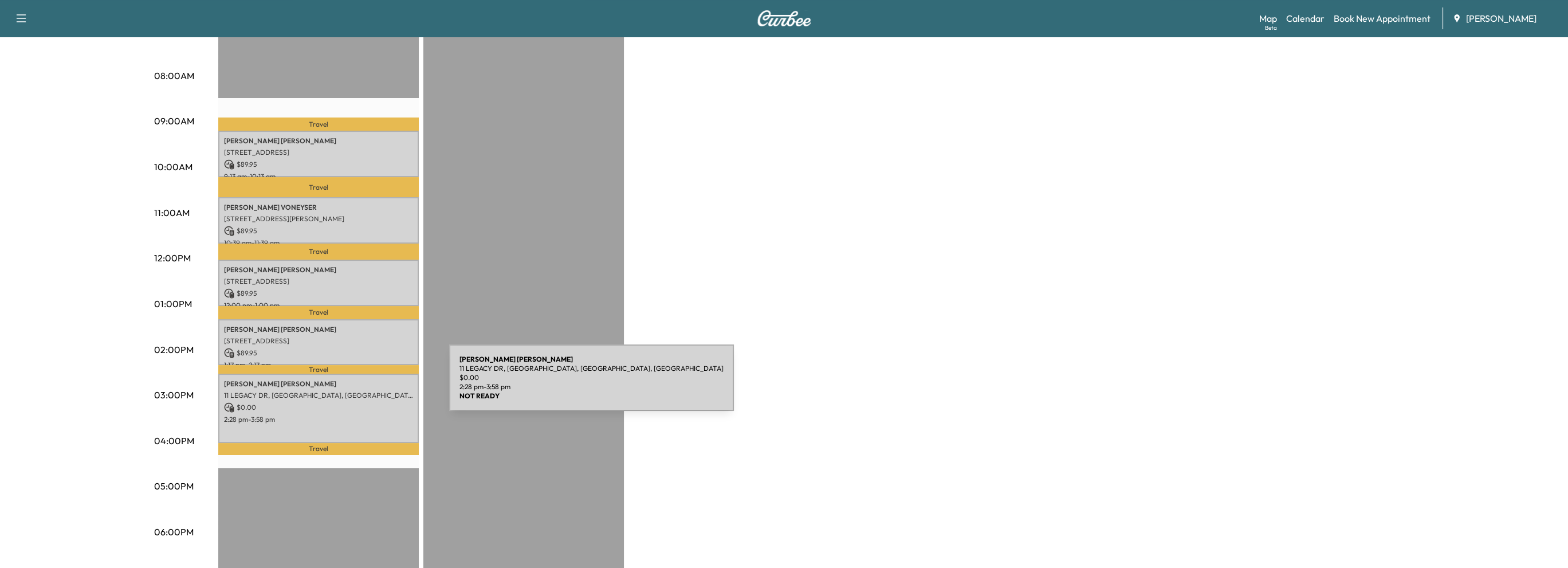
click at [363, 384] on div "JOE DEAN 11 LEGACY DR, ROSWELL, GA, USA $ 0.00 2:28 pm - 3:58 pm" at bounding box center [319, 408] width 201 height 69
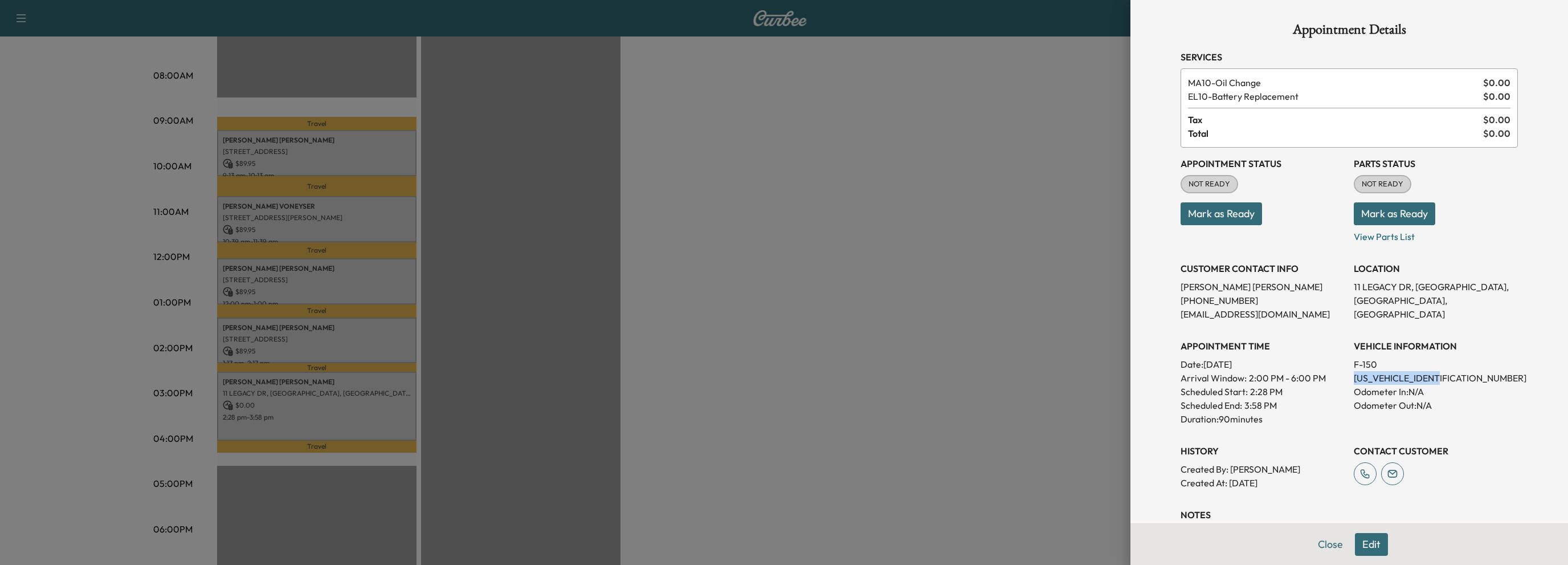
drag, startPoint x: 1342, startPoint y: 378, endPoint x: 1443, endPoint y: 381, distance: 101.0
click at [1443, 381] on div "Appointment Status NOT READY Mark as Ready Parts Status NOT READY Mark as Ready…" at bounding box center [1349, 318] width 337 height 342
copy p "1FTEW1CP6MKD39746"
click at [1317, 549] on button "Close" at bounding box center [1331, 544] width 40 height 23
